Goal: Task Accomplishment & Management: Use online tool/utility

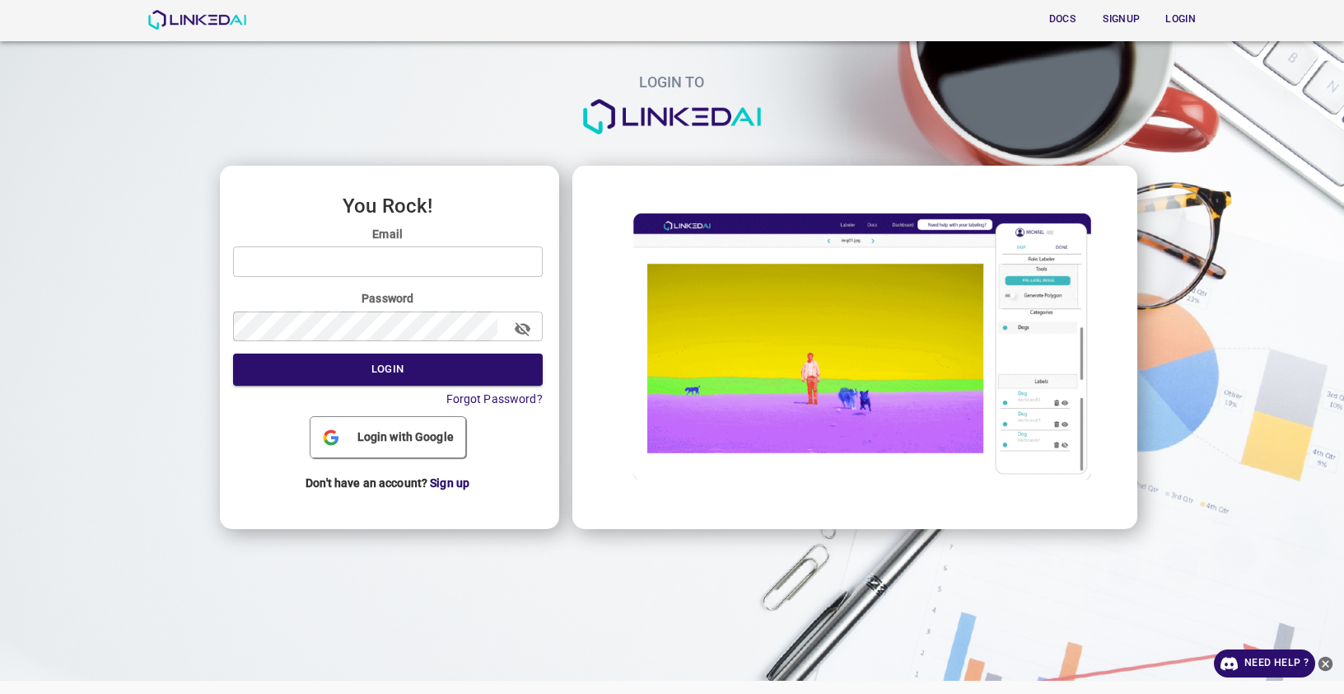
click at [400, 414] on div "You Rock! Email ​ Password ​ Login Forgot Password? Login with Google Don't hav…" at bounding box center [389, 347] width 339 height 363
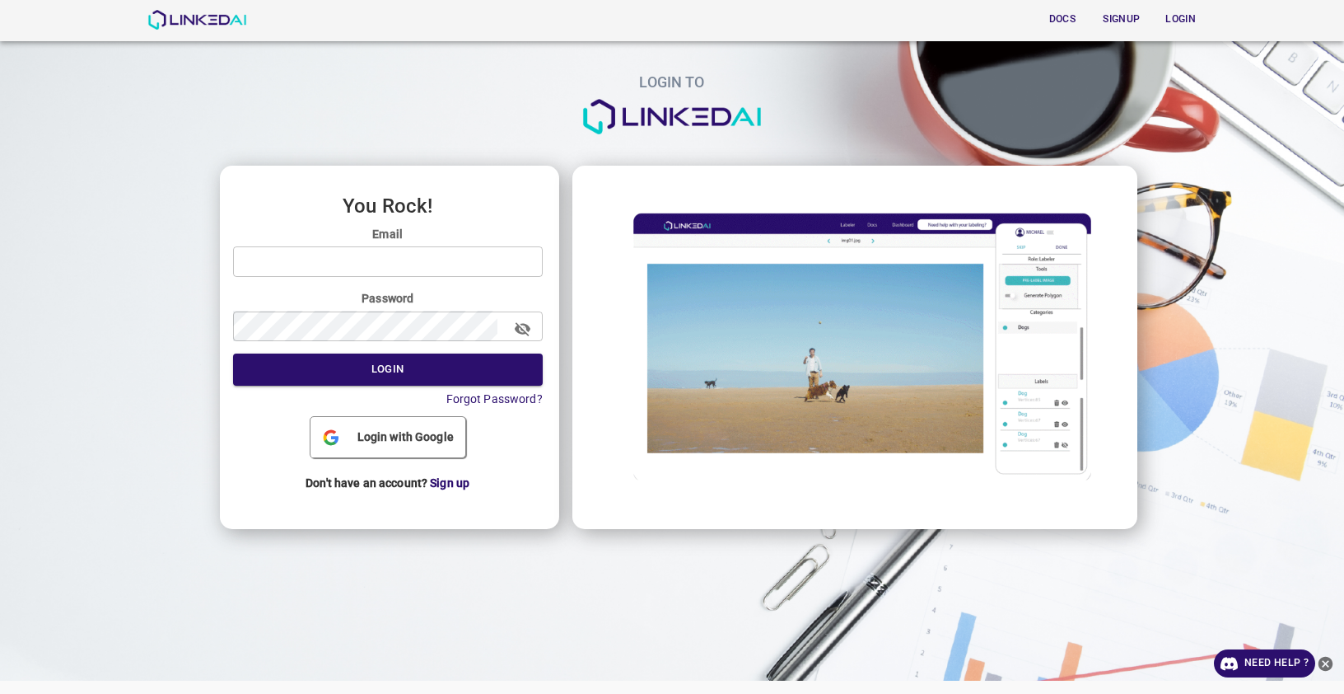
click at [385, 441] on span "Login with Google" at bounding box center [406, 436] width 110 height 17
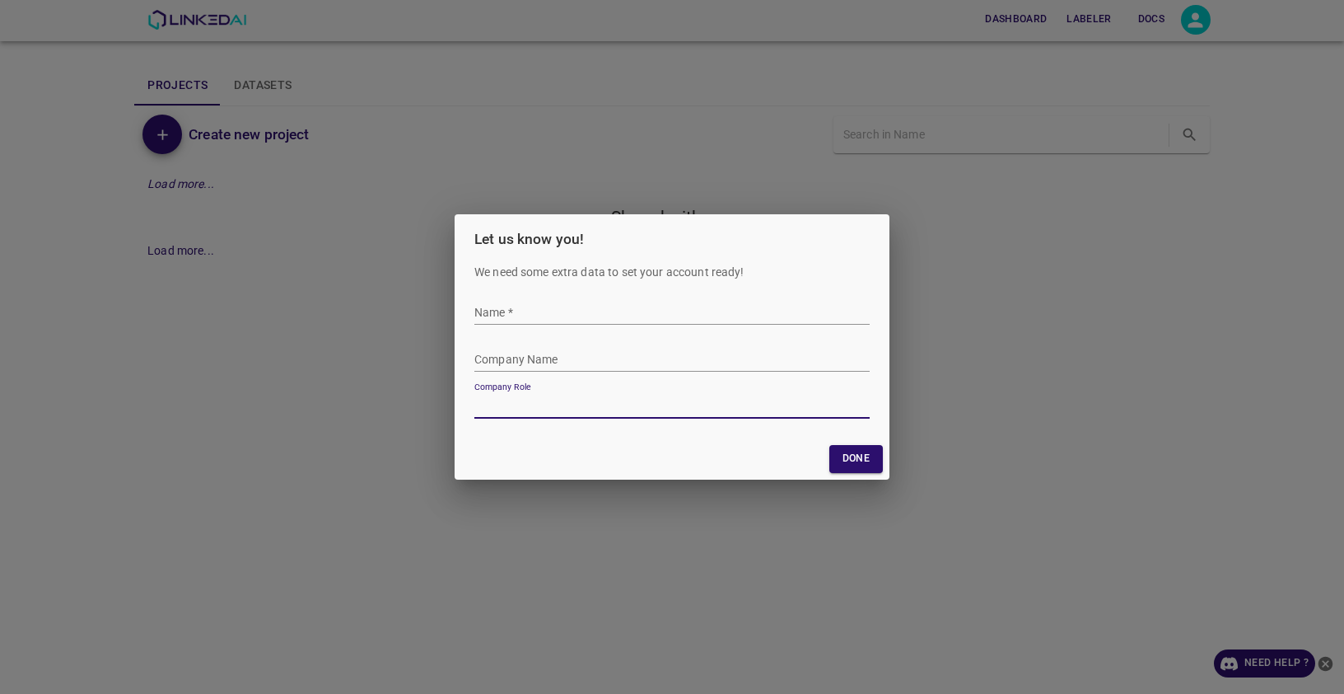
click at [533, 308] on input "Name   *" at bounding box center [671, 313] width 395 height 24
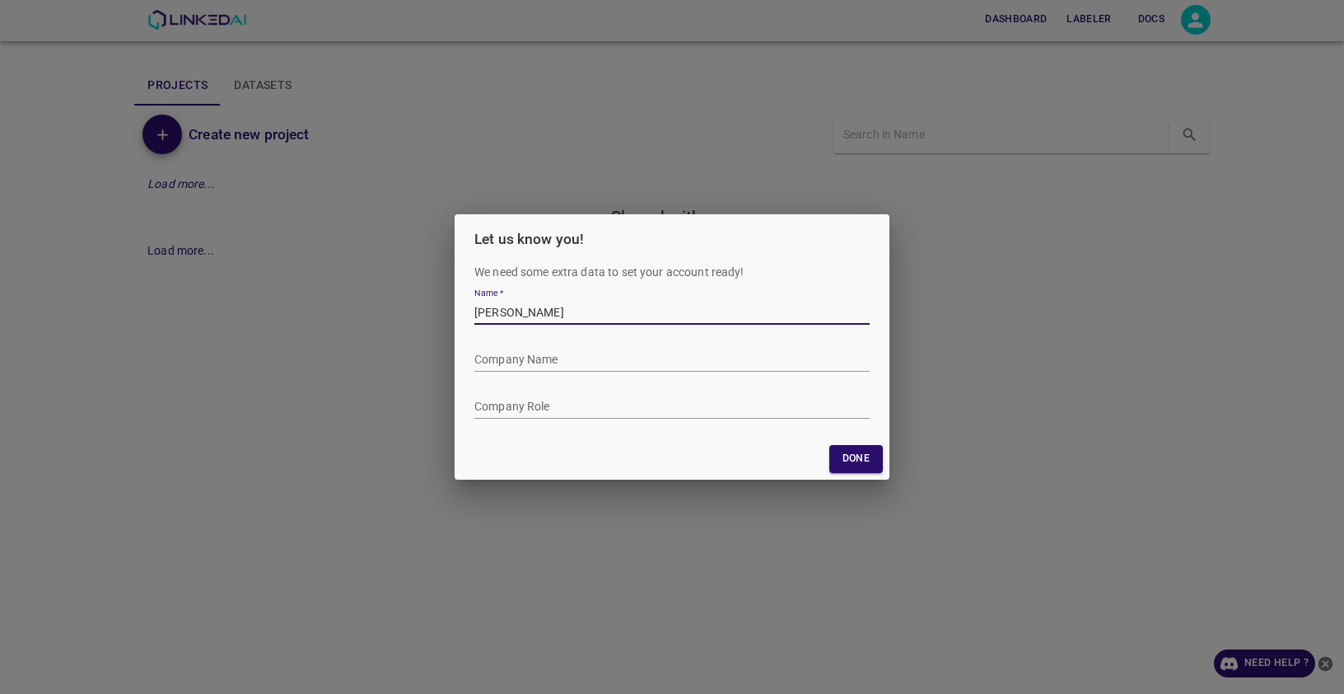
type input "[PERSON_NAME]"
type input "Personal"
click at [849, 458] on button "Done" at bounding box center [856, 458] width 54 height 27
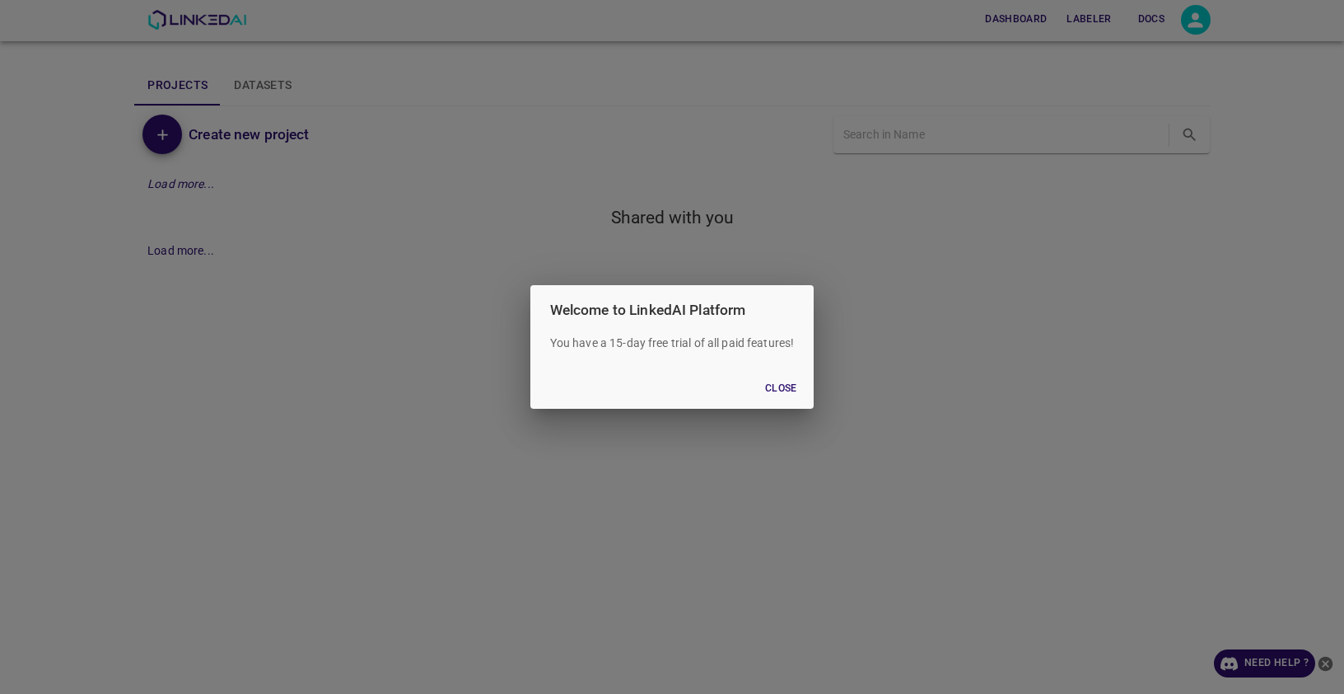
click at [782, 390] on button "Close" at bounding box center [781, 388] width 53 height 27
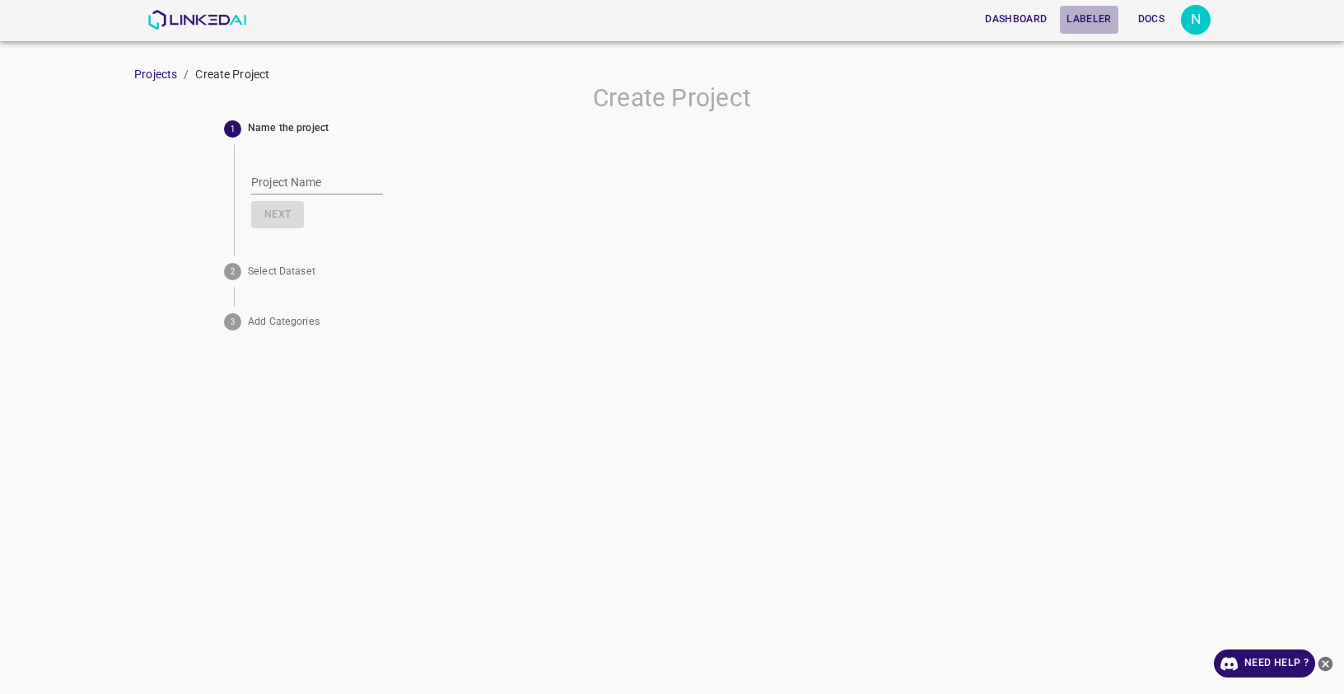
click at [1093, 22] on button "Labeler" at bounding box center [1089, 19] width 58 height 27
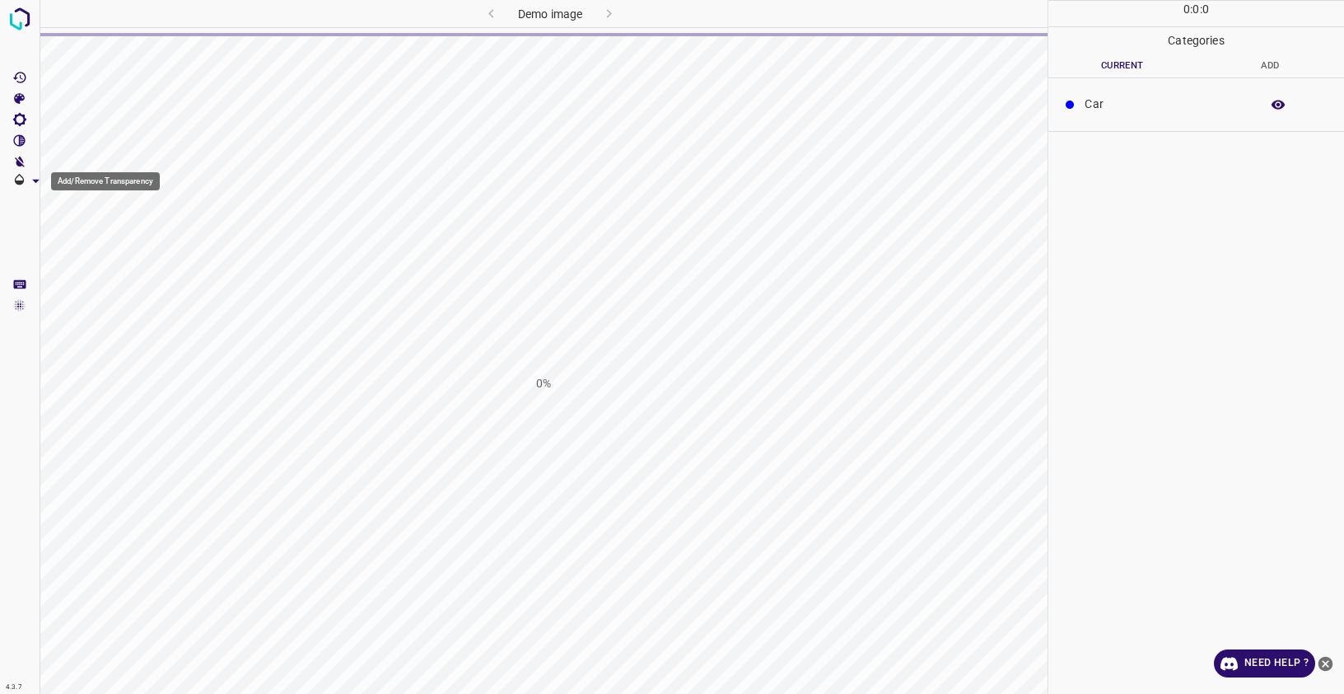
click at [44, 181] on div "Add/Remove Transparency" at bounding box center [101, 181] width 122 height 21
click at [38, 182] on icon "Add/Remove Transparency" at bounding box center [35, 180] width 17 height 17
click at [597, 95] on div "0%" at bounding box center [544, 383] width 1008 height 694
click at [18, 15] on img at bounding box center [20, 19] width 30 height 30
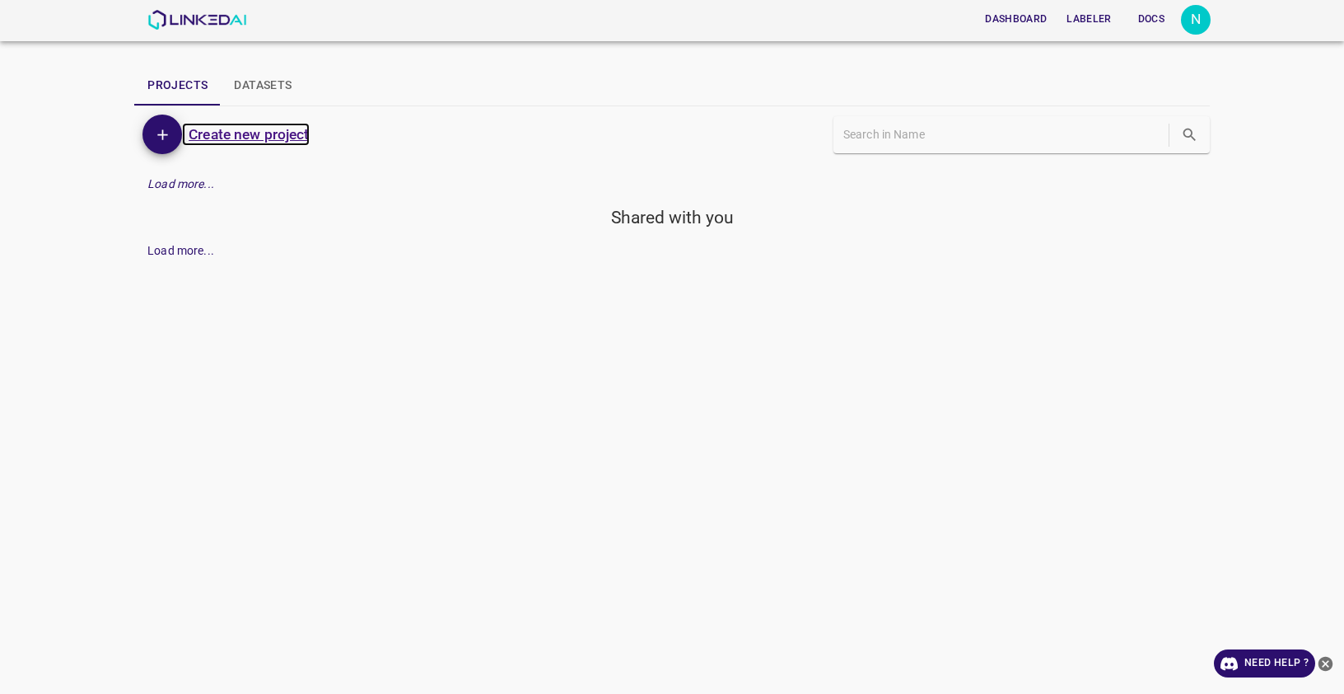
click at [245, 128] on h6 "Create new project" at bounding box center [249, 134] width 120 height 23
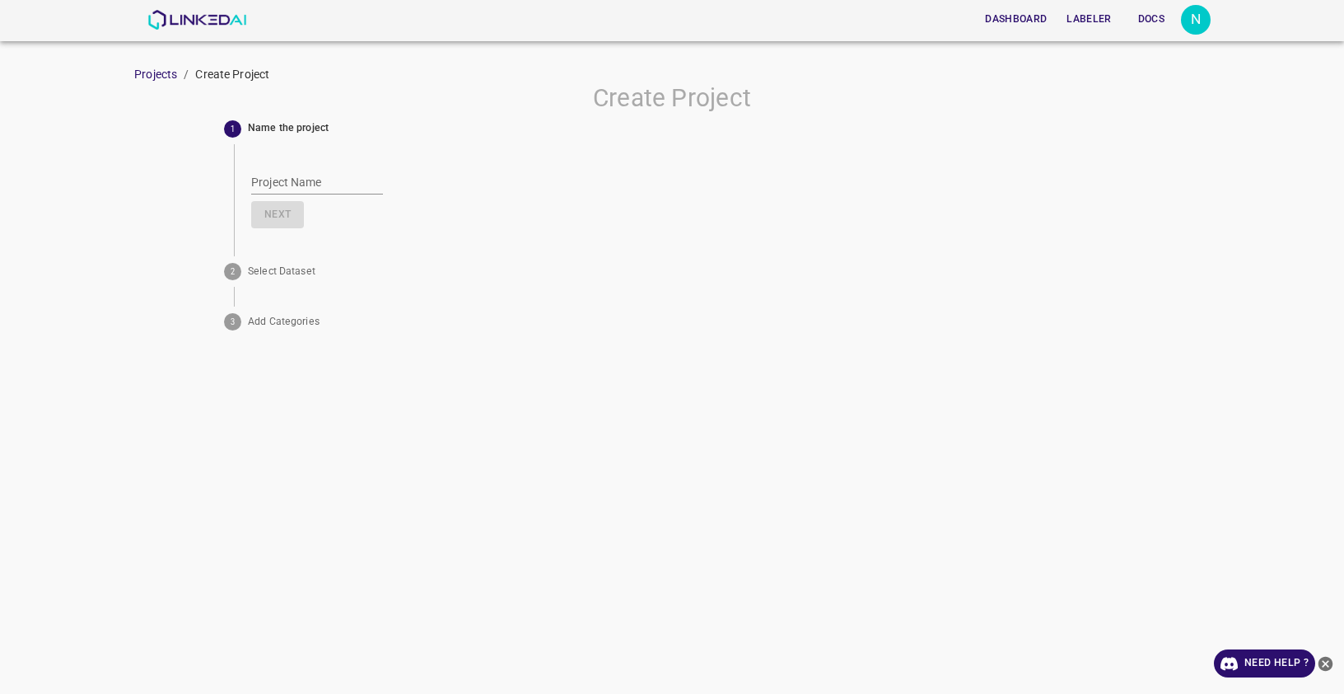
click at [228, 126] on circle at bounding box center [232, 128] width 17 height 17
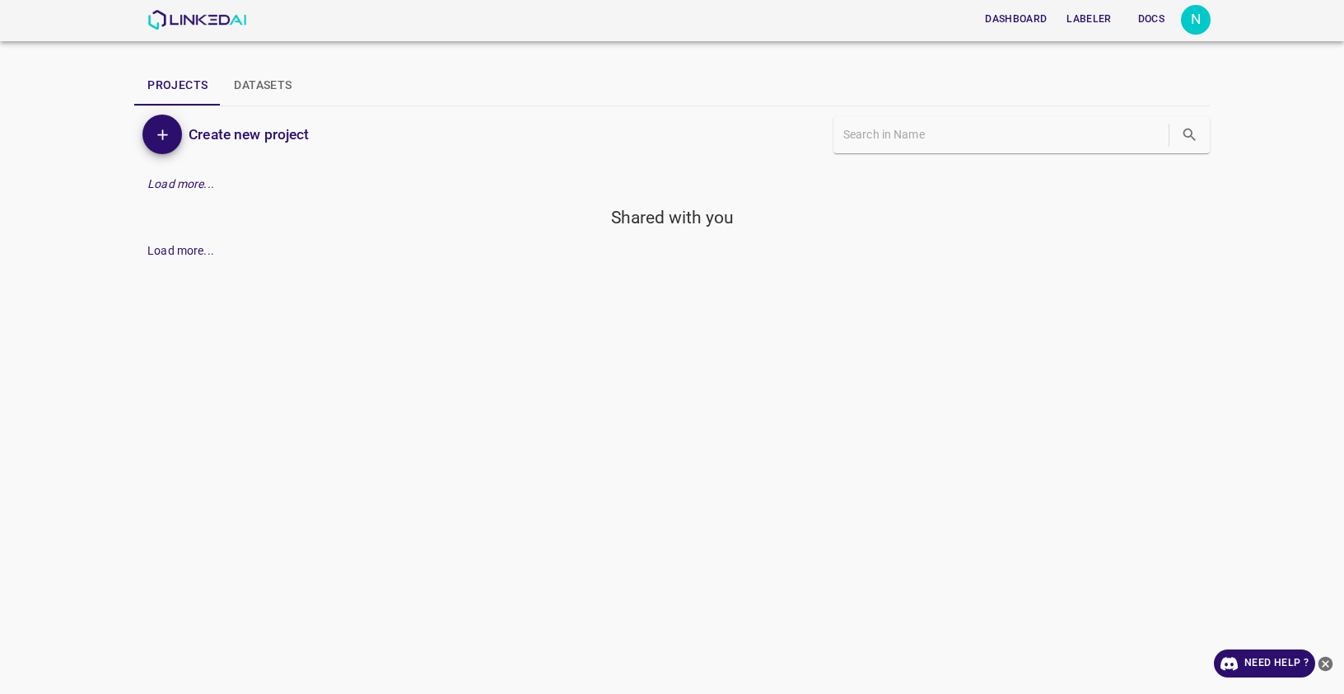
click at [703, 288] on div "Dashboard Labeler Docs N Projects Datasets Create new project Load more... Shar…" at bounding box center [672, 347] width 1344 height 694
click at [1077, 21] on button "Labeler" at bounding box center [1089, 19] width 58 height 27
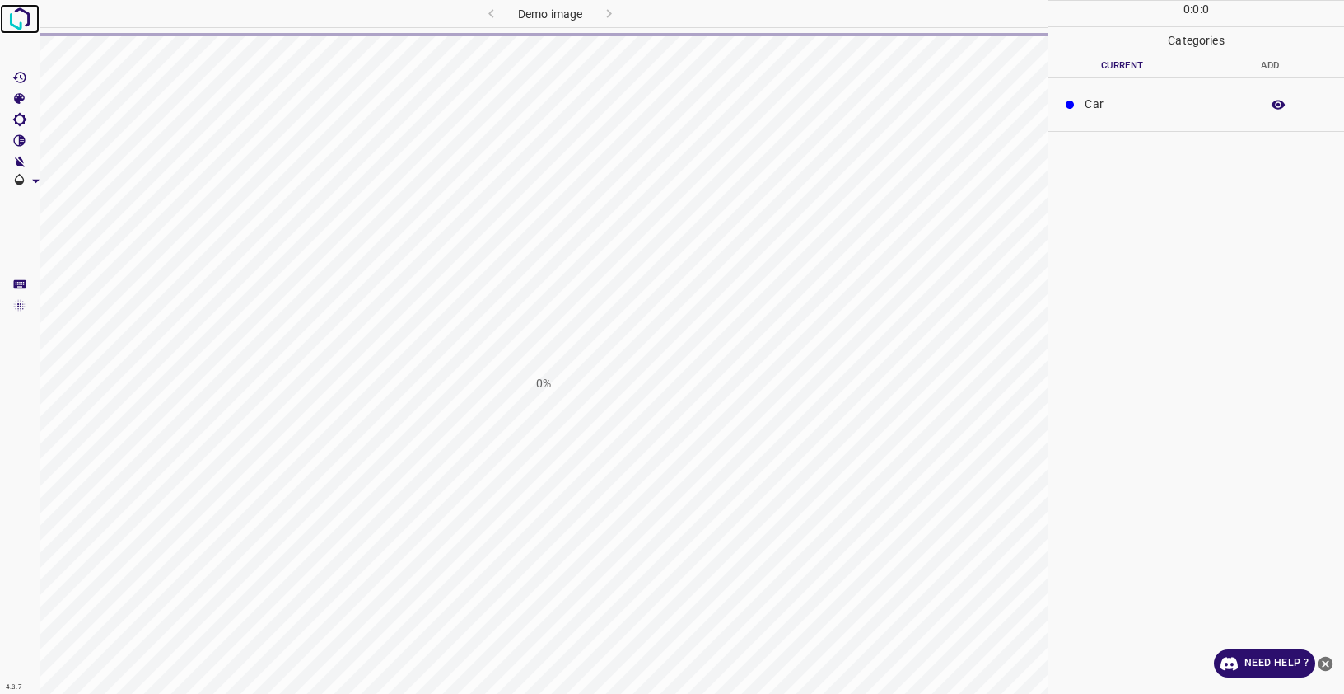
click at [28, 13] on img at bounding box center [20, 19] width 30 height 30
